Goal: Information Seeking & Learning: Understand process/instructions

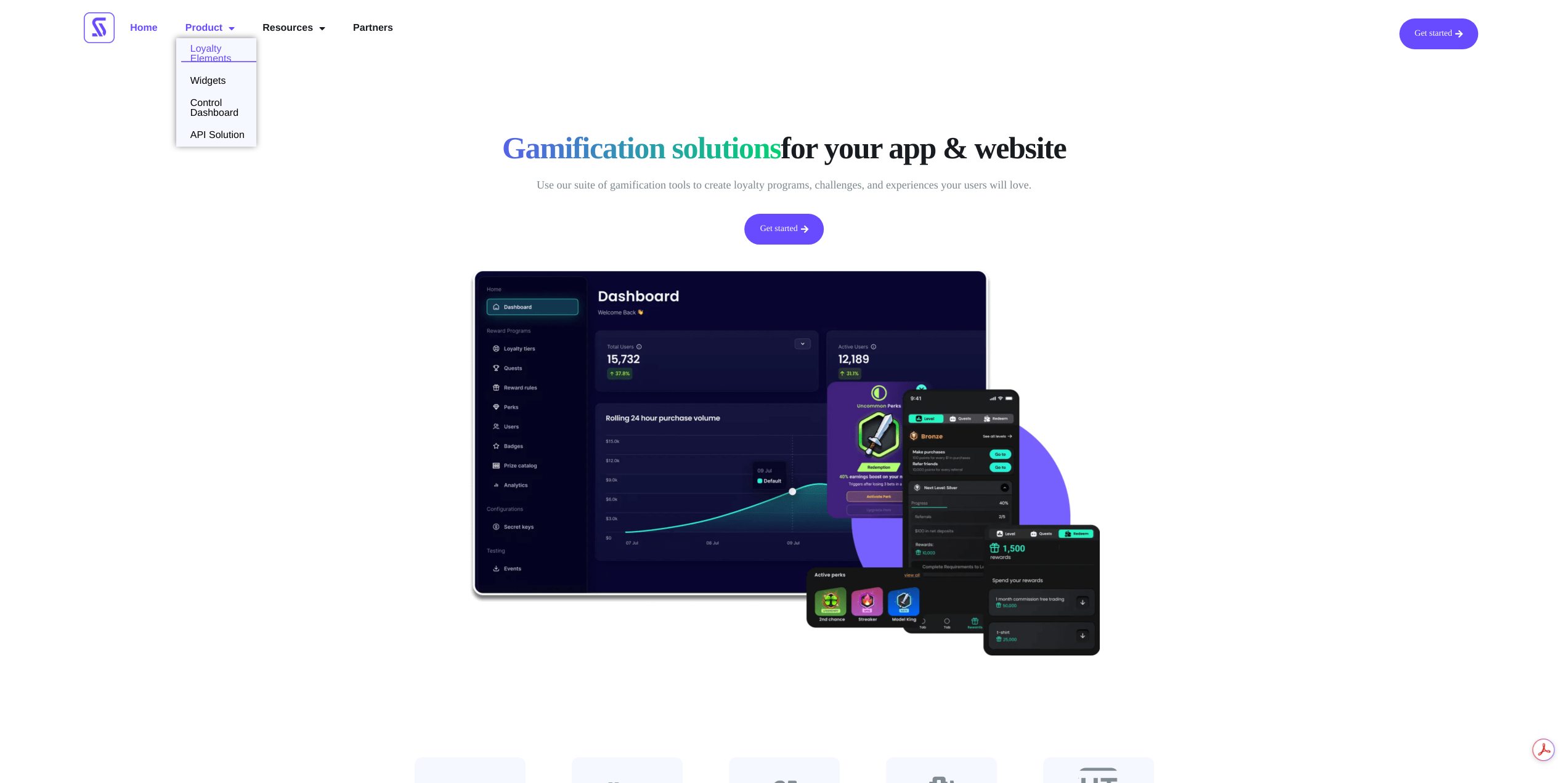
click at [221, 51] on link "Loyalty Elements" at bounding box center [215, 54] width 80 height 20
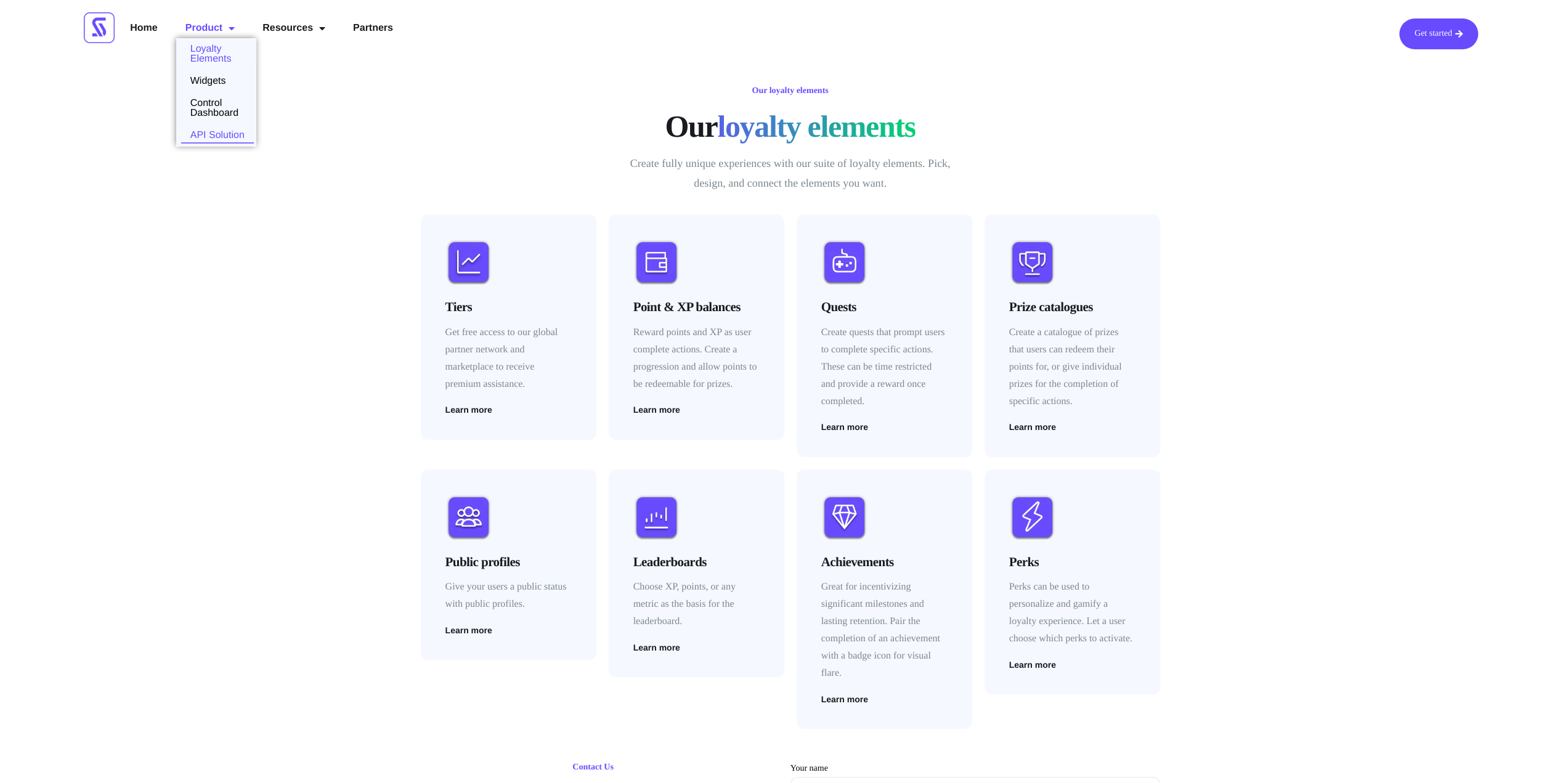
click at [215, 134] on link "API Solution" at bounding box center [214, 136] width 78 height 10
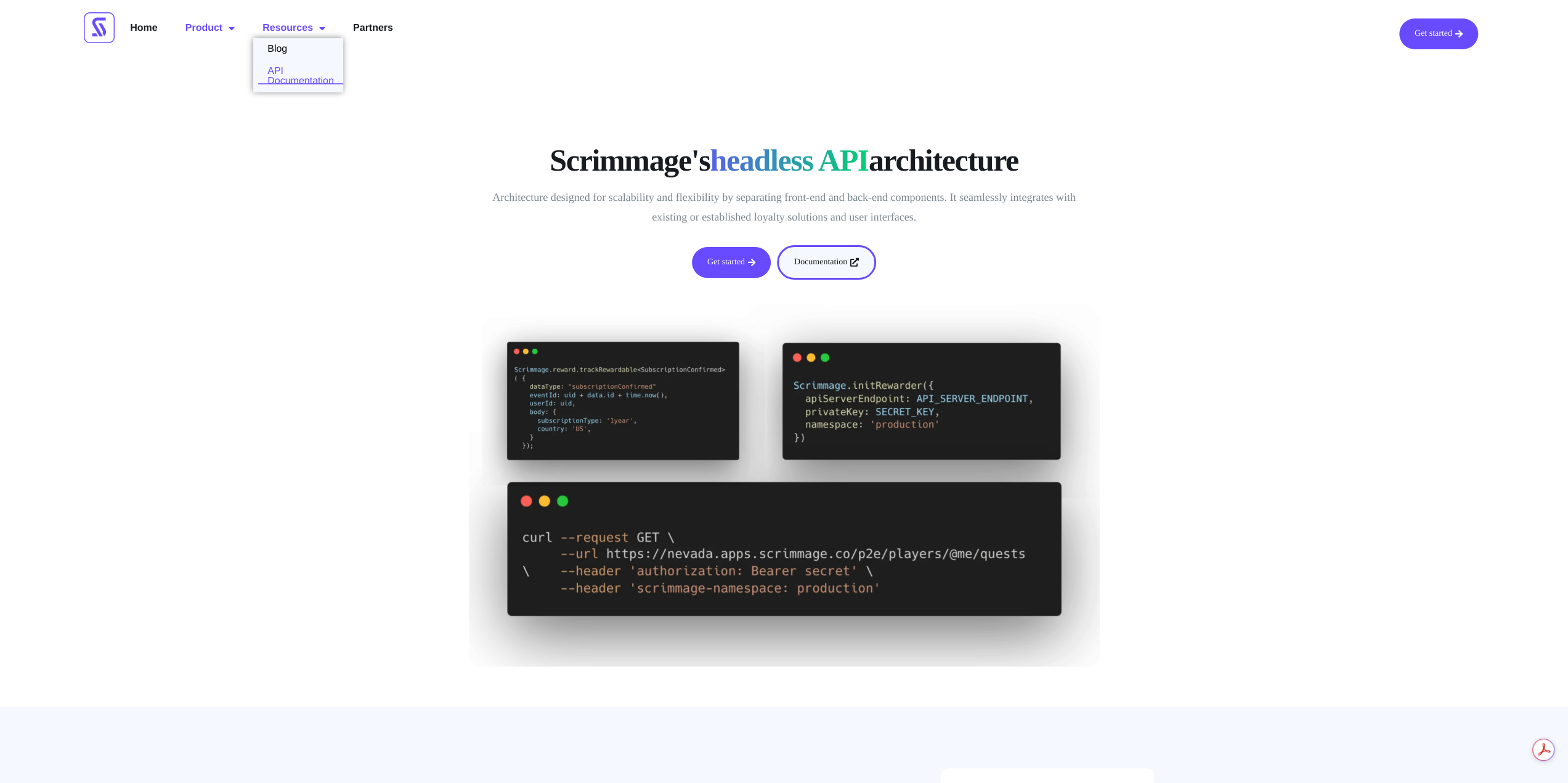
click at [293, 72] on link "API Documentation" at bounding box center [297, 77] width 90 height 20
click at [294, 32] on link "Resources" at bounding box center [293, 30] width 82 height 23
click at [294, 76] on link "API Documentation" at bounding box center [297, 77] width 90 height 20
click at [283, 74] on link "API Documentation" at bounding box center [297, 77] width 90 height 20
click at [837, 259] on link "Documentation" at bounding box center [826, 262] width 99 height 34
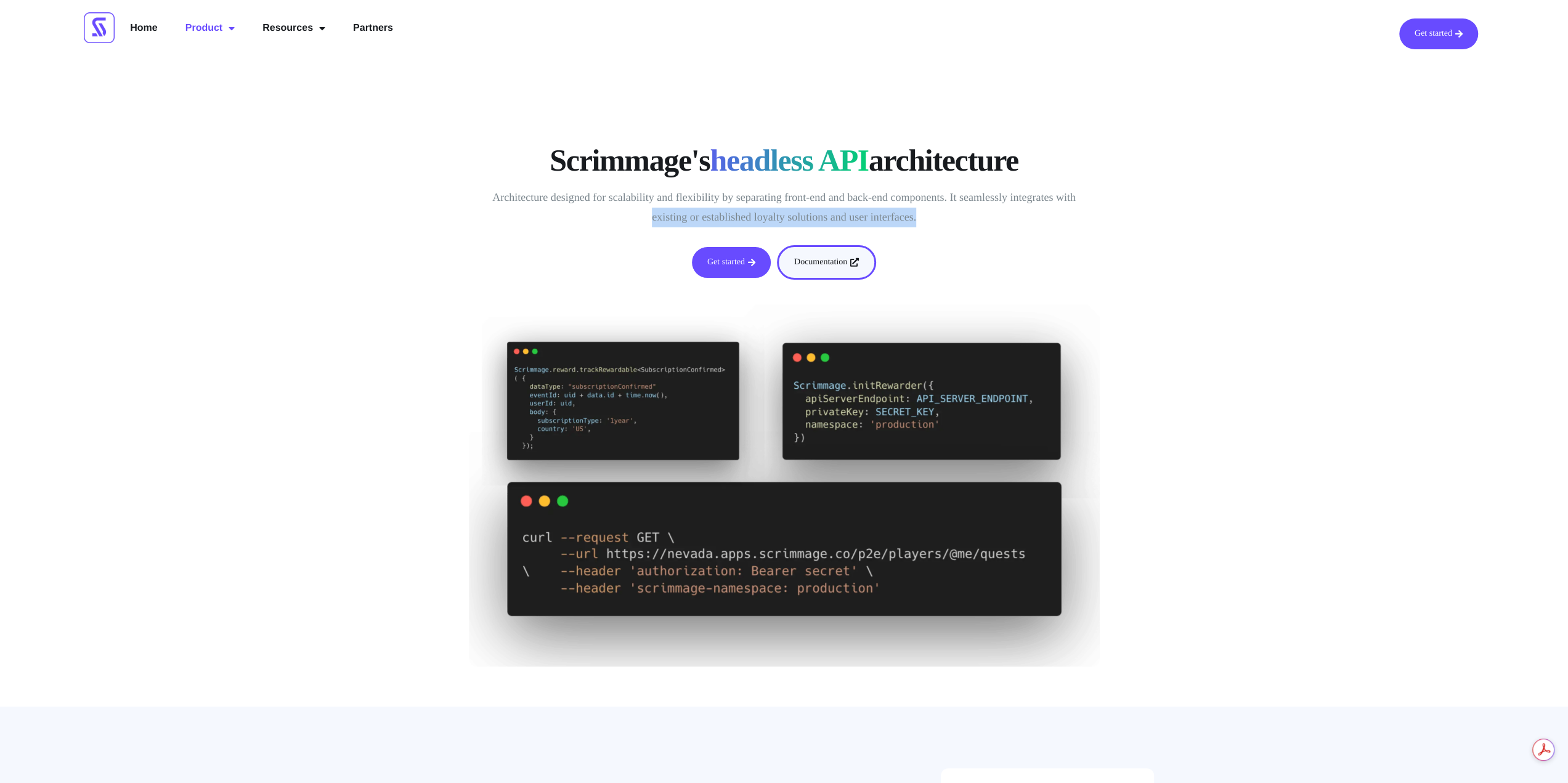
drag, startPoint x: 652, startPoint y: 218, endPoint x: 948, endPoint y: 220, distance: 296.0
click at [948, 220] on p "Architecture designed for scalability and flexibility by separating front-end a…" at bounding box center [785, 207] width 604 height 38
click at [876, 213] on p "Architecture designed for scalability and flexibility by separating front-end a…" at bounding box center [785, 207] width 604 height 38
